Goal: Transaction & Acquisition: Purchase product/service

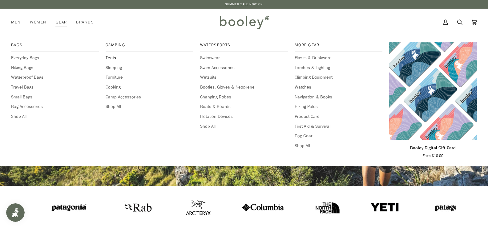
click at [117, 55] on span "Tents" at bounding box center [150, 58] width 88 height 7
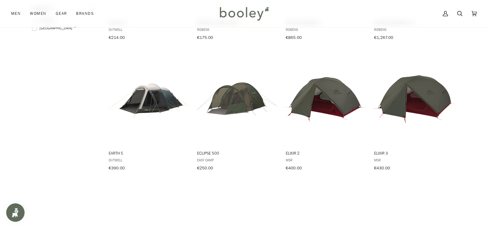
scroll to position [308, 0]
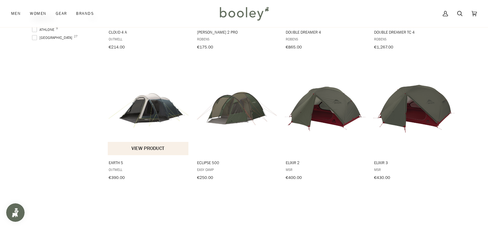
click at [131, 157] on span "Earth 5 Outwell €390.00 View product" at bounding box center [149, 168] width 82 height 27
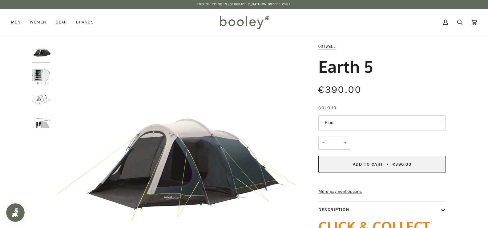
click at [398, 167] on button "Add to Cart • €390.00" at bounding box center [382, 164] width 128 height 17
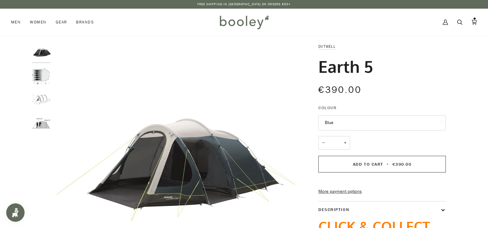
click at [445, 9] on div "Cart €390.00 (1) Men Footwear Boots Shoes Running Sandals & Slides Slippers" at bounding box center [244, 9] width 488 height 0
click at [473, 25] on icon at bounding box center [474, 22] width 5 height 9
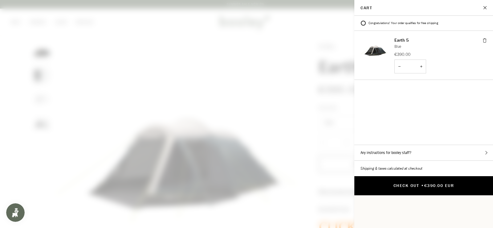
click at [438, 182] on span "€390.00 EUR" at bounding box center [439, 185] width 30 height 6
